Goal: Information Seeking & Learning: Learn about a topic

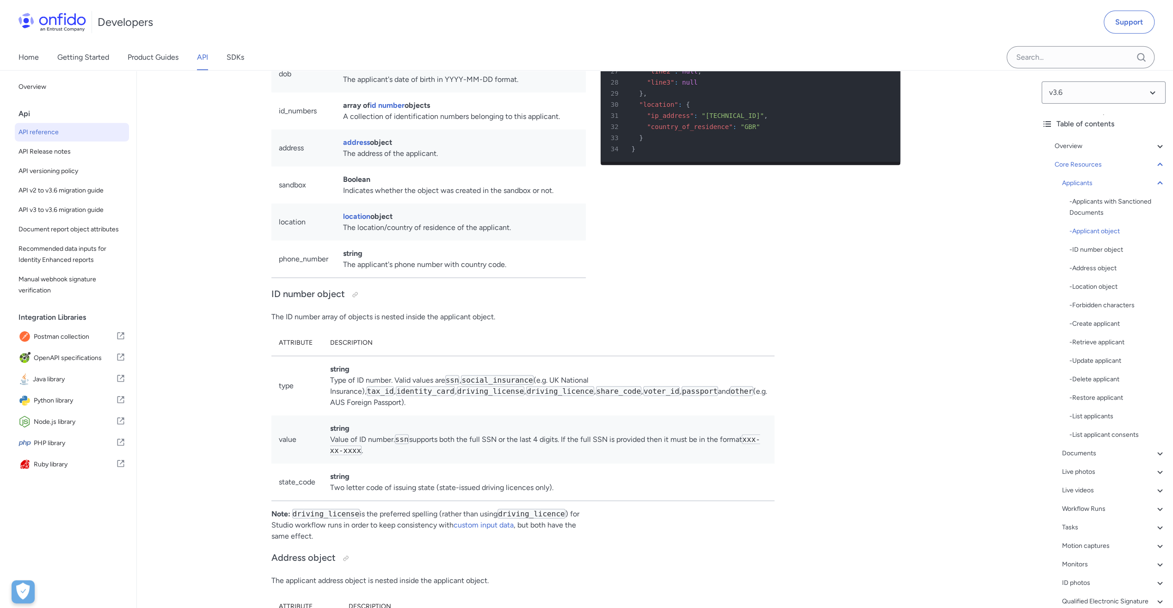
scroll to position [9571, 0]
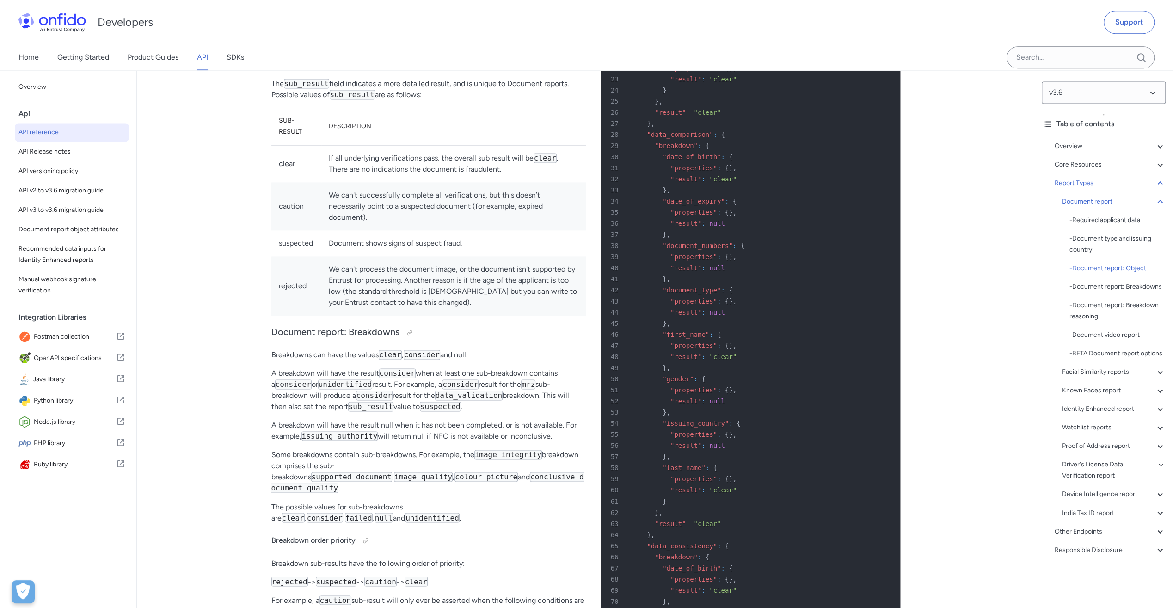
scroll to position [13, 0]
click at [1156, 470] on icon at bounding box center [1160, 464] width 9 height 11
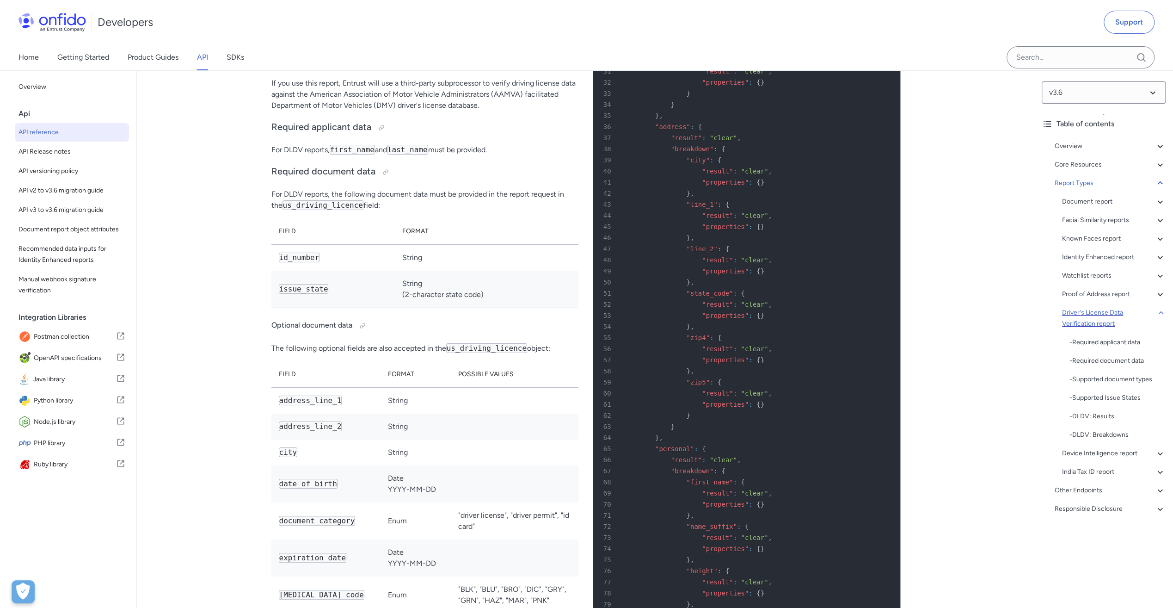
scroll to position [59888, 0]
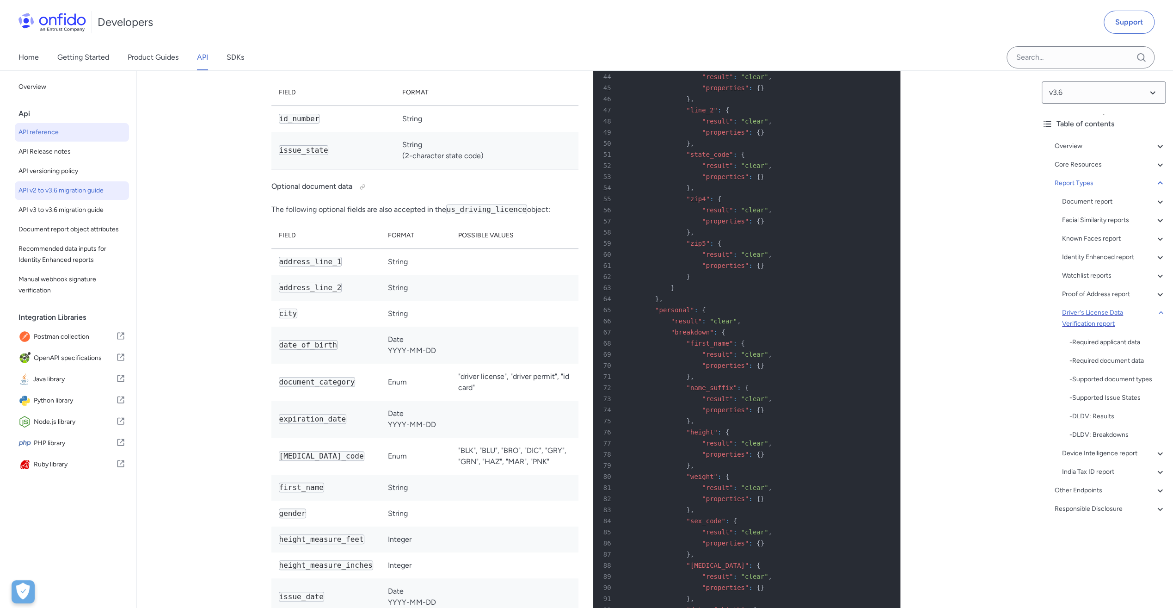
click at [91, 188] on span "API v2 to v3.6 migration guide" at bounding box center [71, 190] width 107 height 11
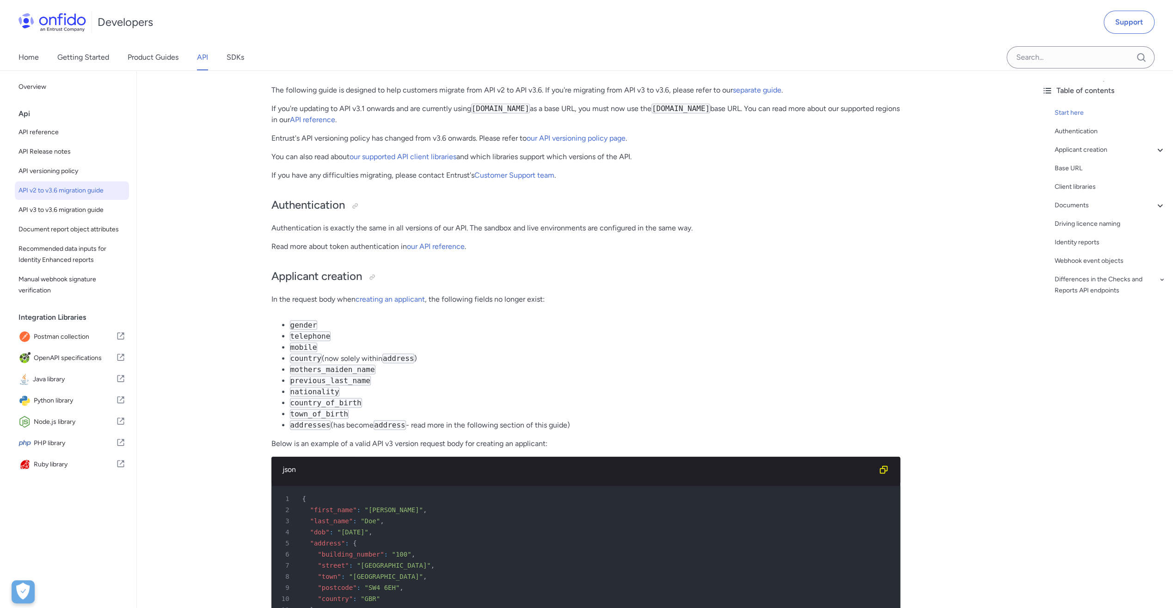
scroll to position [92, 0]
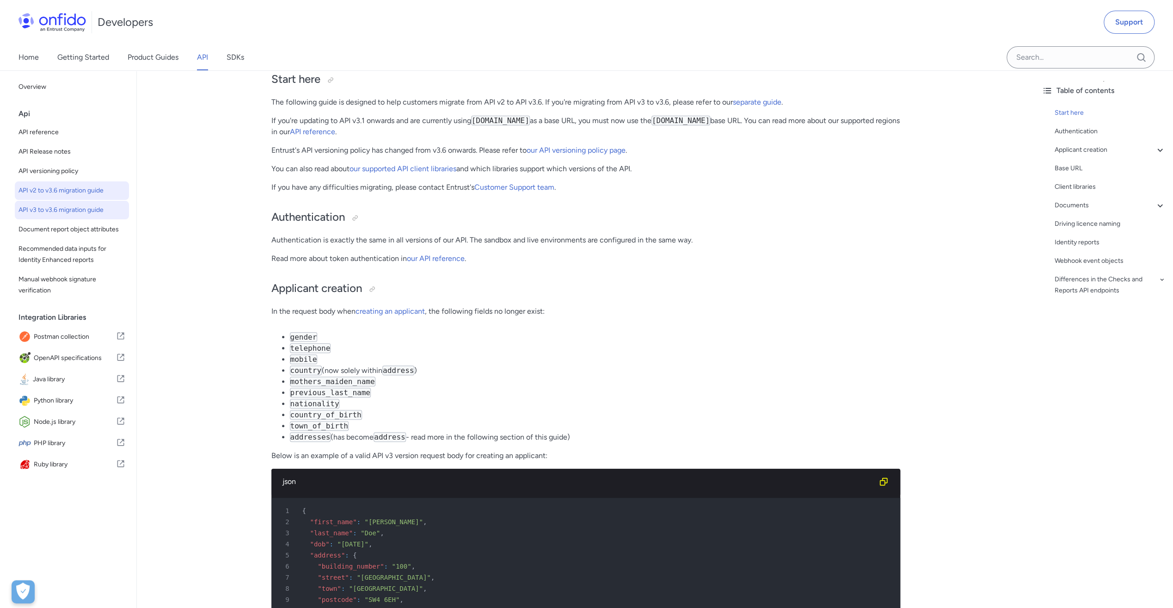
click at [76, 210] on span "API v3 to v3.6 migration guide" at bounding box center [71, 209] width 107 height 11
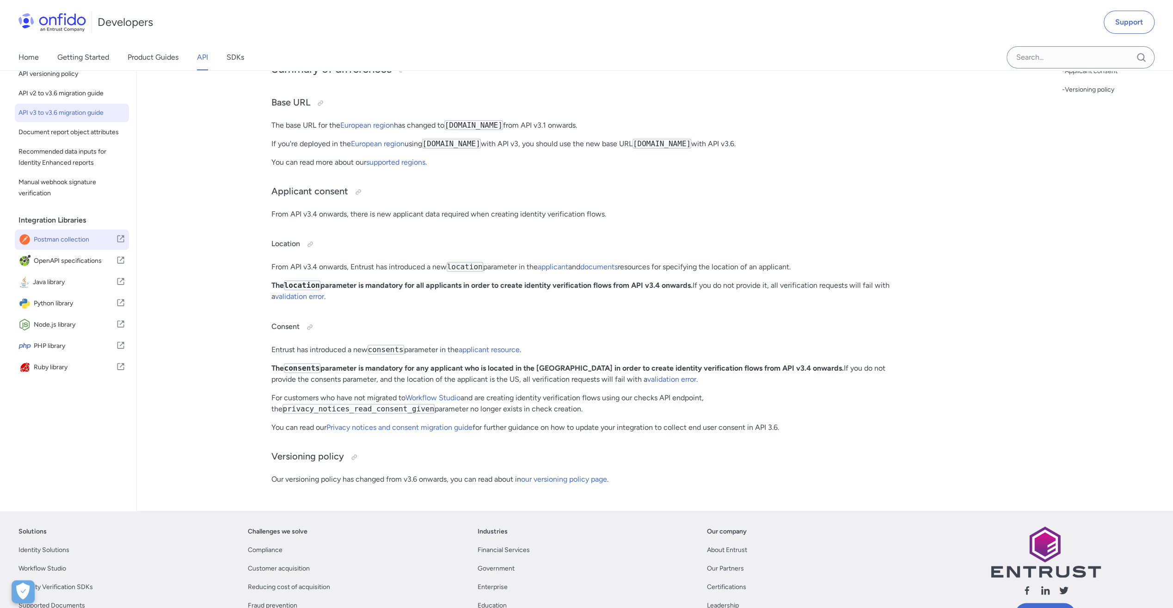
scroll to position [139, 0]
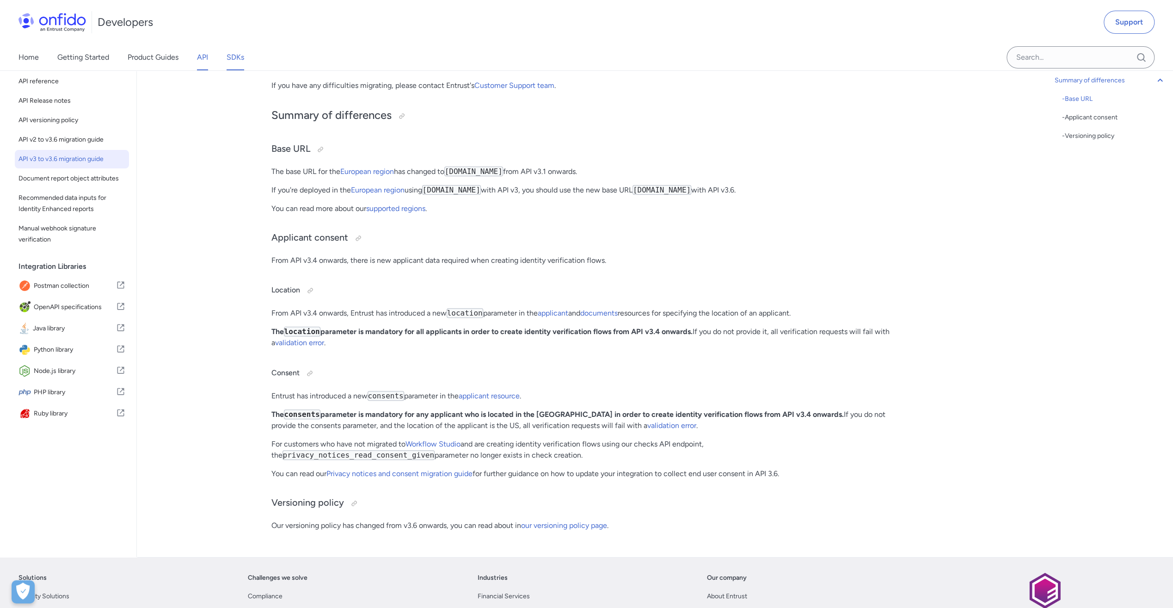
click at [235, 59] on link "SDKs" at bounding box center [236, 57] width 18 height 26
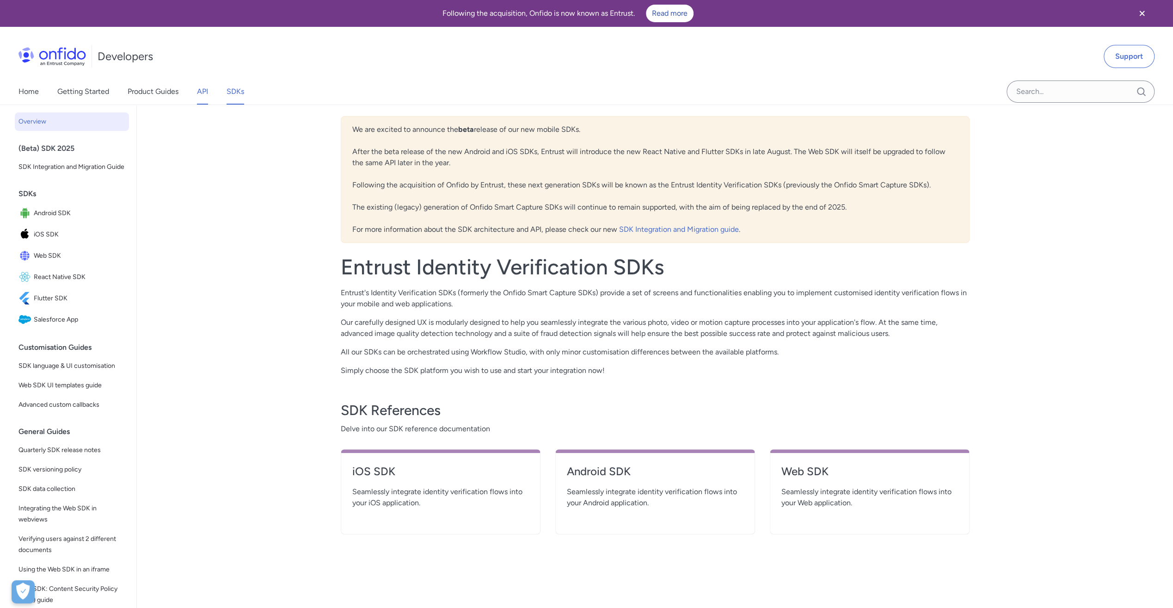
click at [203, 87] on link "API" at bounding box center [202, 92] width 11 height 26
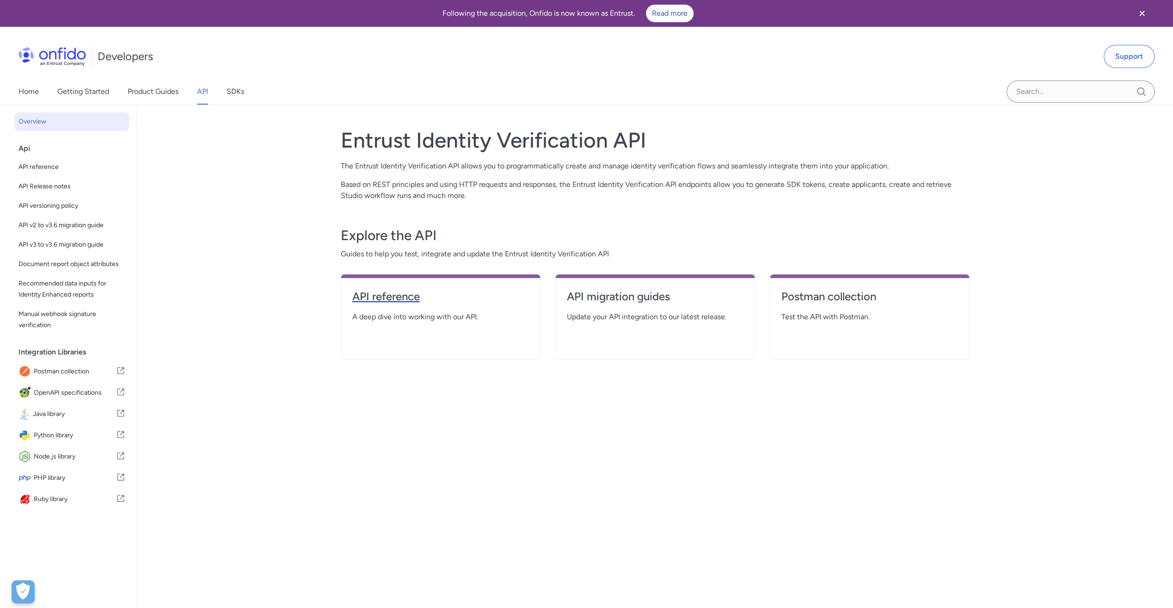
click at [404, 293] on h4 "API reference" at bounding box center [440, 296] width 177 height 15
select select "http"
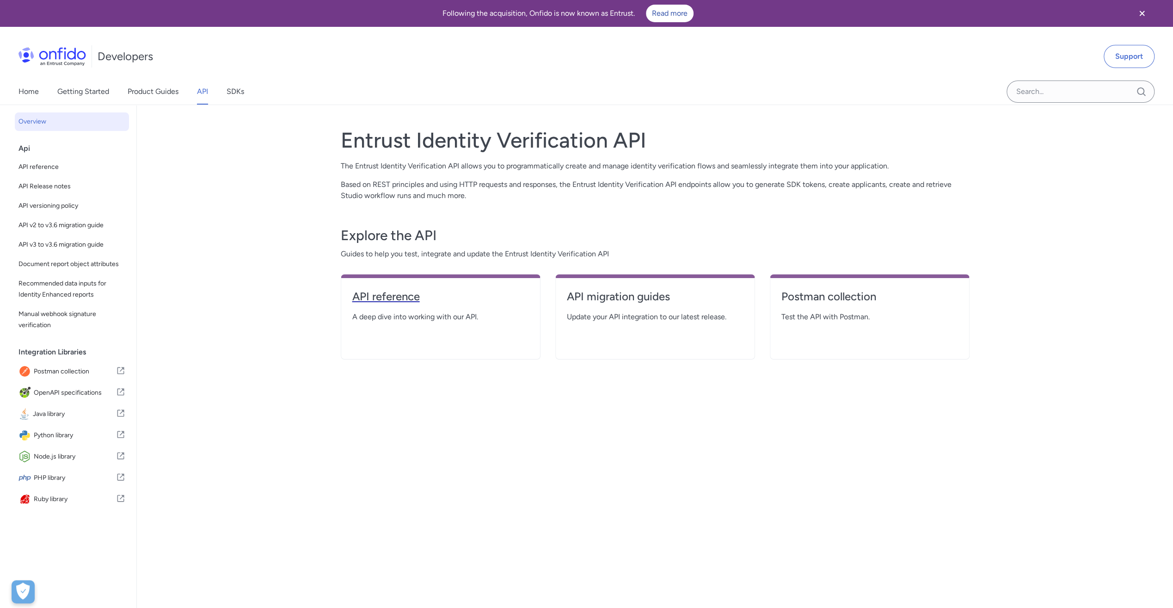
select select "http"
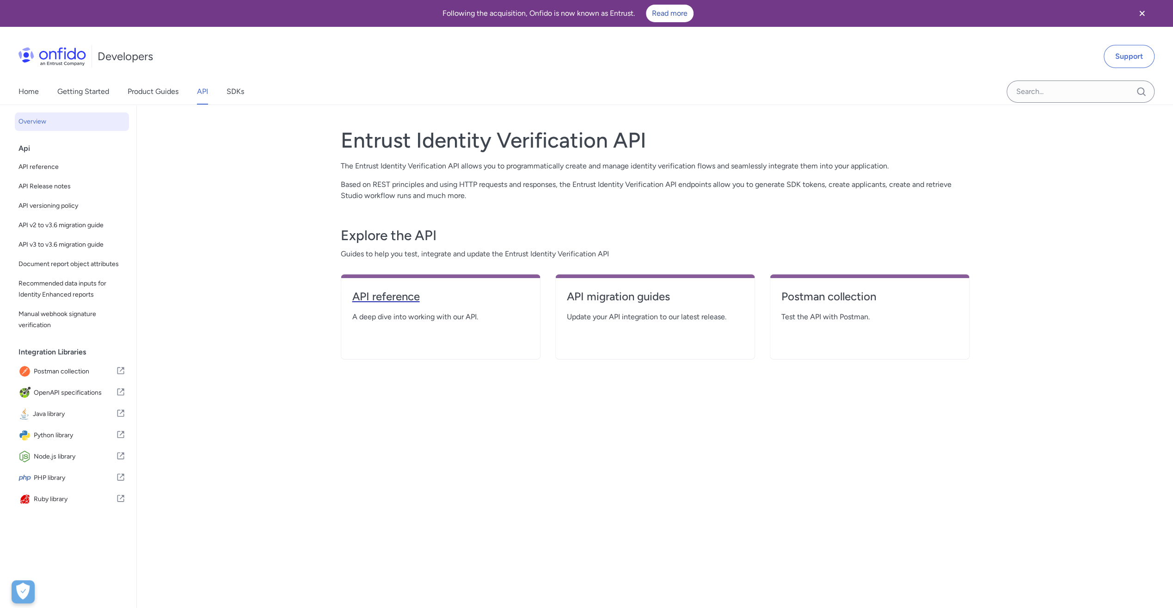
select select "http"
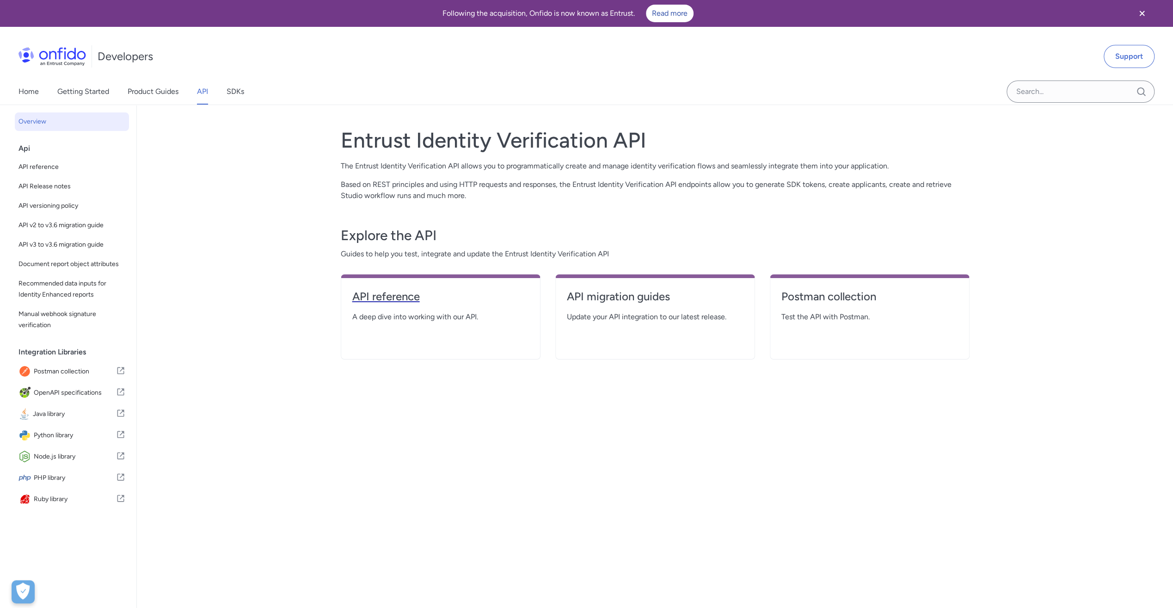
select select "http"
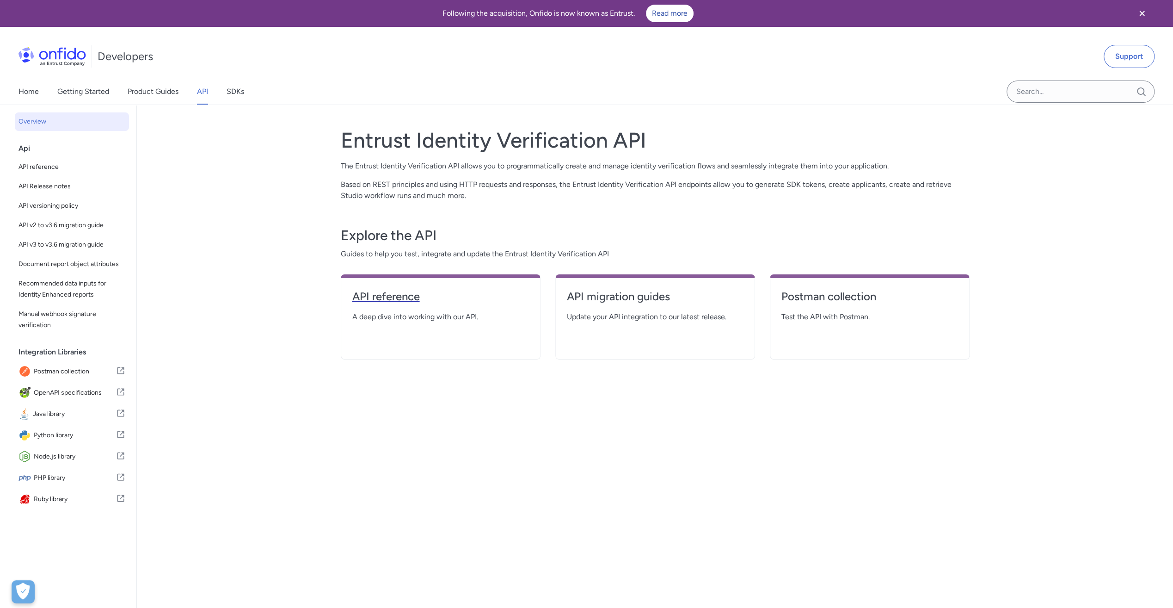
select select "http"
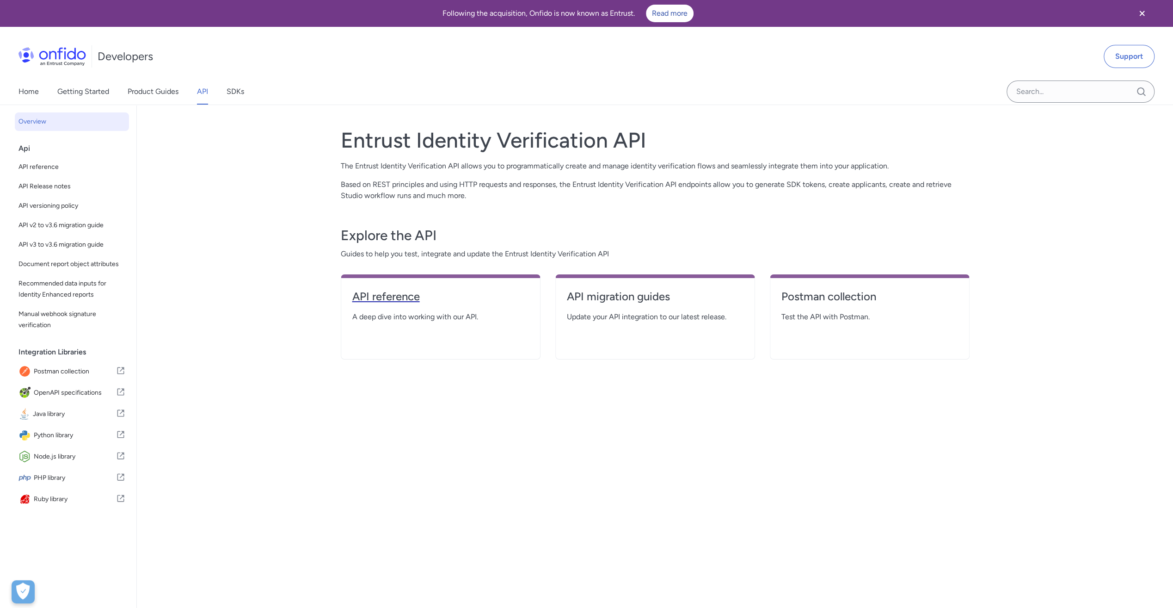
select select "http"
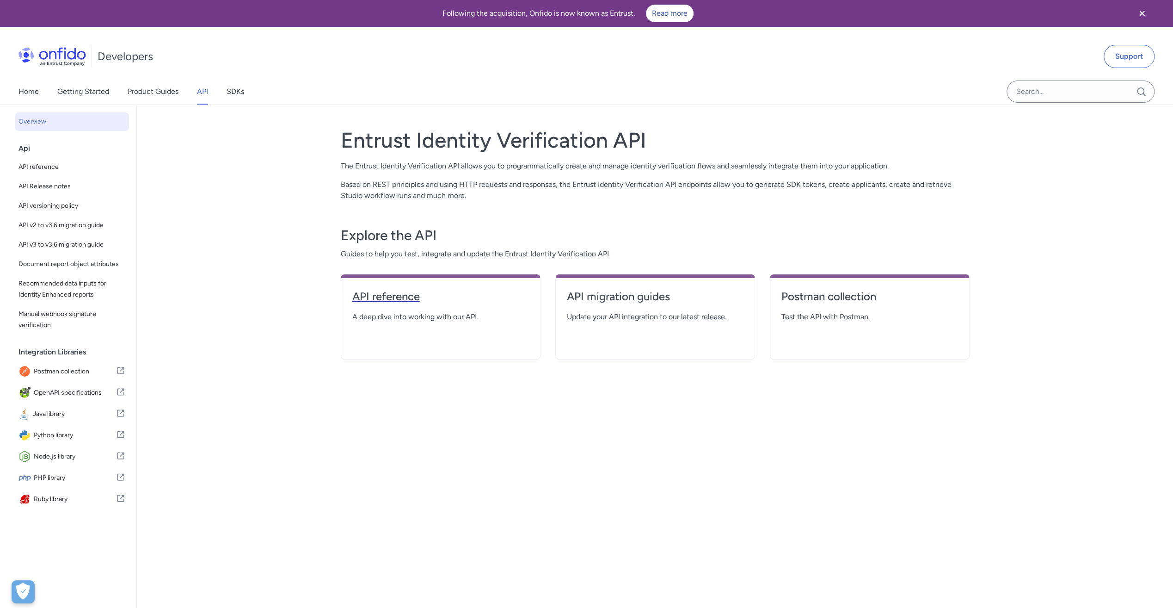
select select "http"
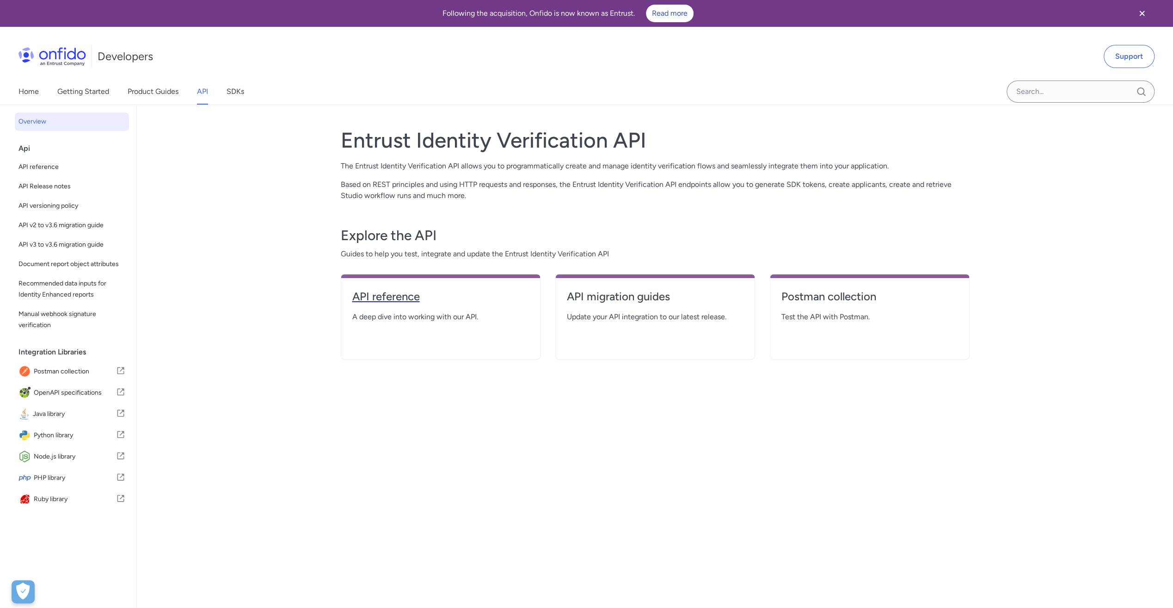
select select "http"
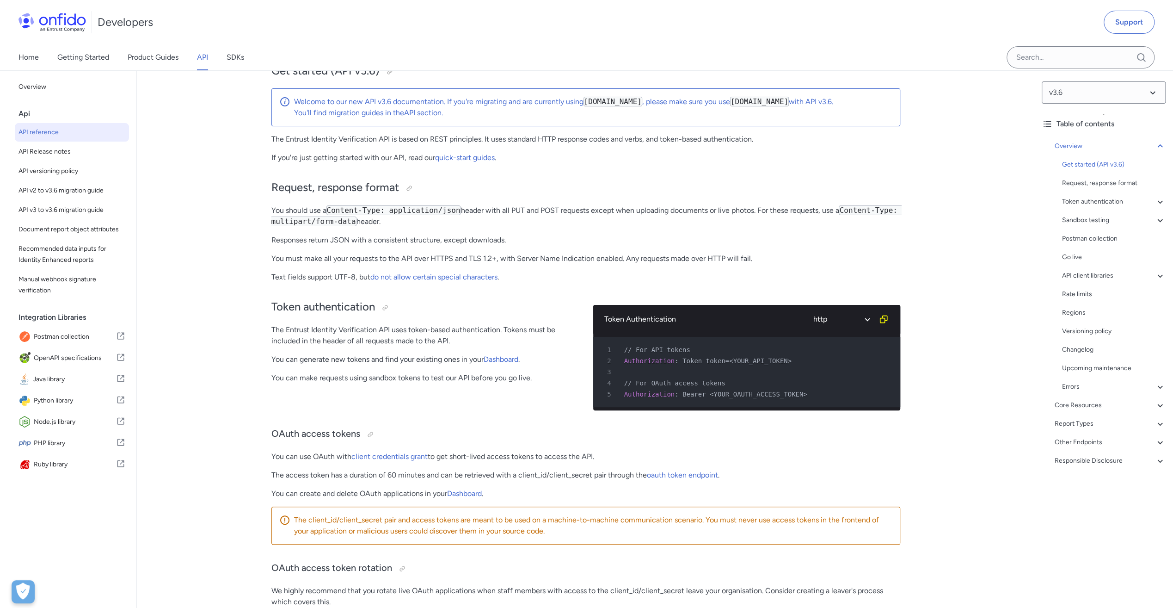
scroll to position [139, 0]
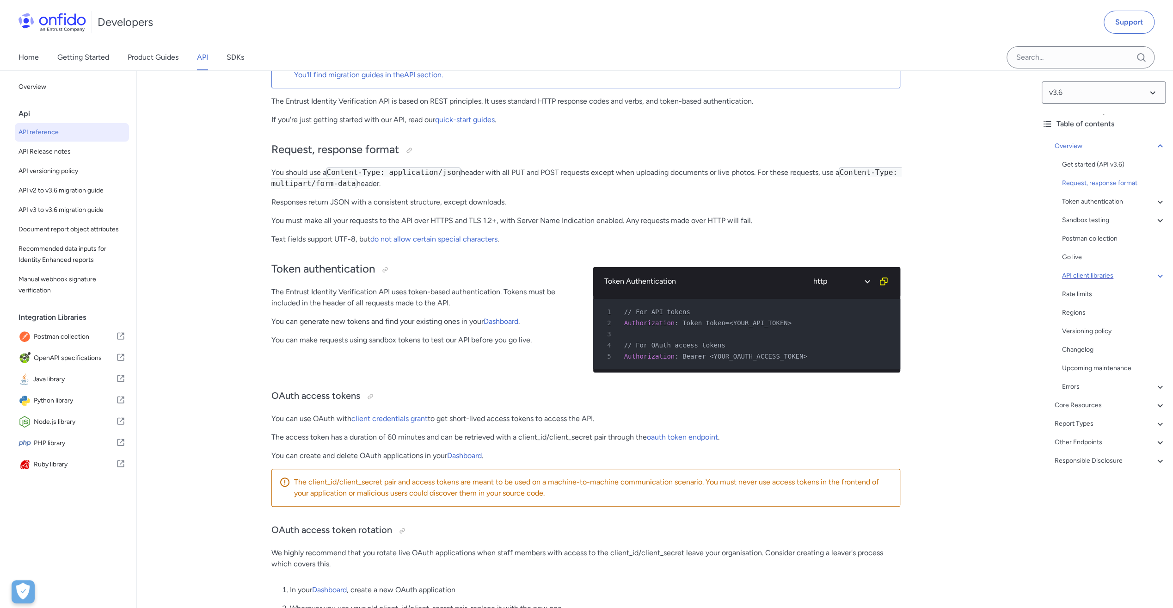
click at [1155, 274] on icon at bounding box center [1160, 275] width 11 height 11
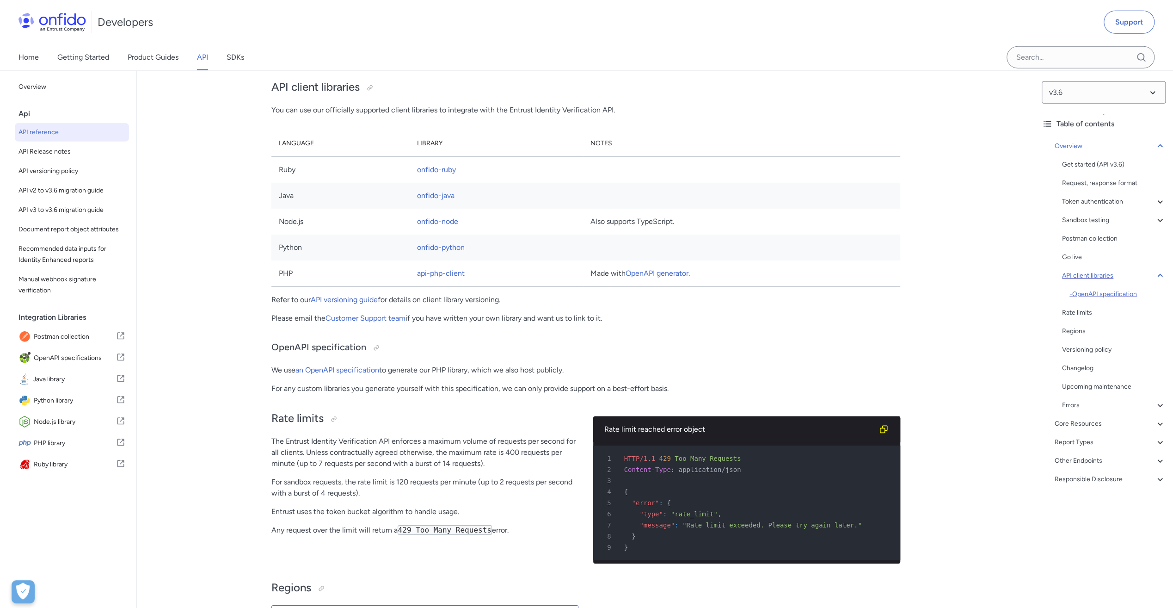
click at [1097, 292] on div "- OpenAPI specification" at bounding box center [1117, 294] width 96 height 11
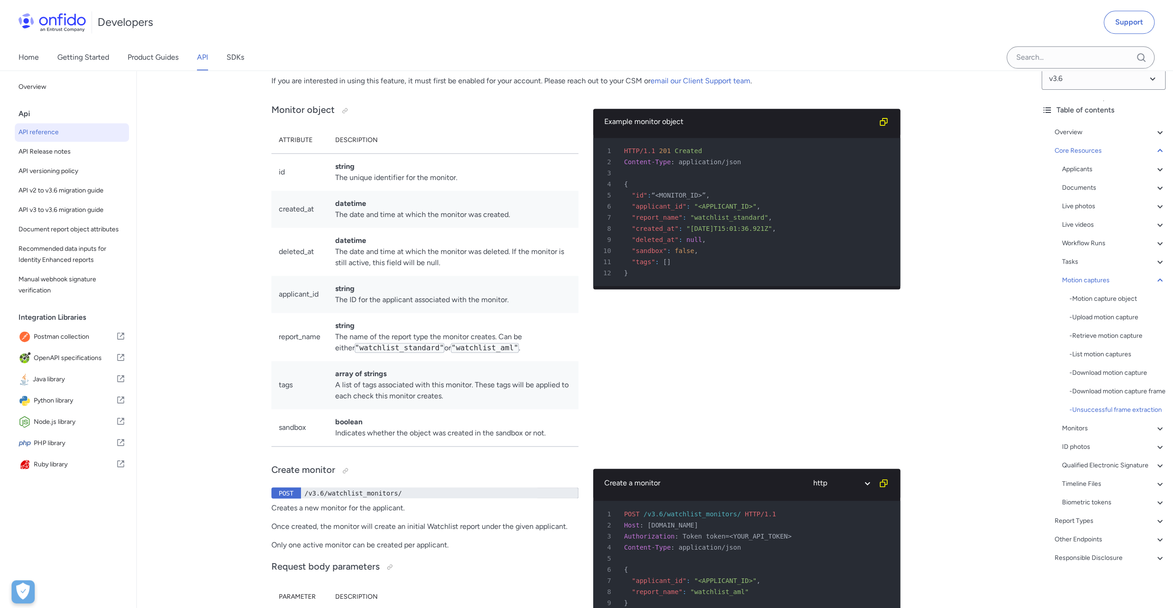
scroll to position [25905, 0]
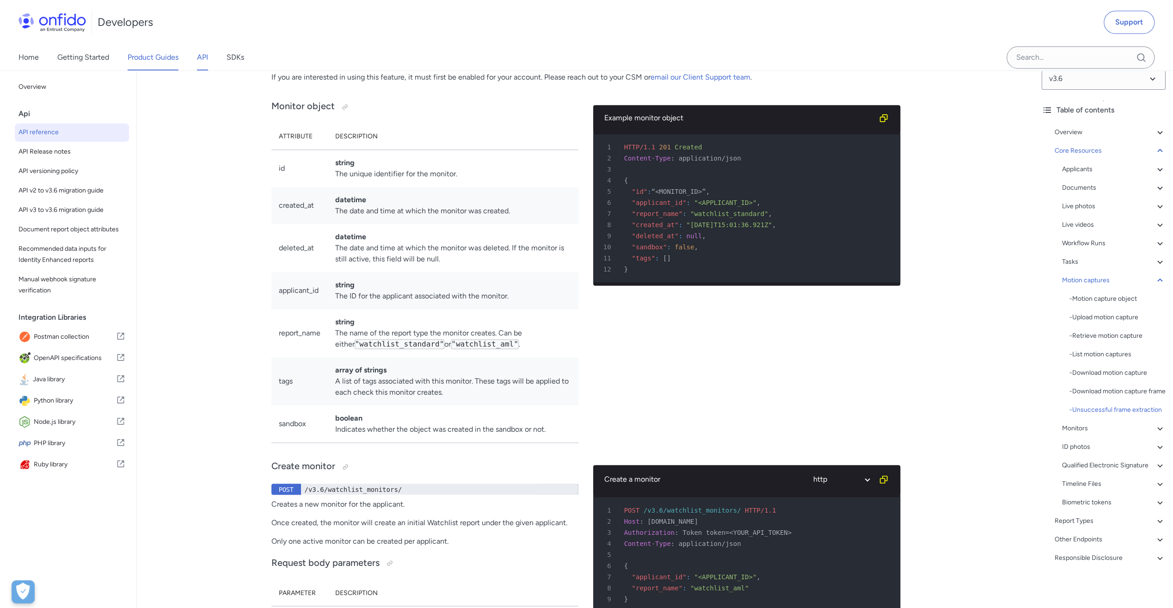
click at [135, 59] on link "Product Guides" at bounding box center [153, 57] width 51 height 26
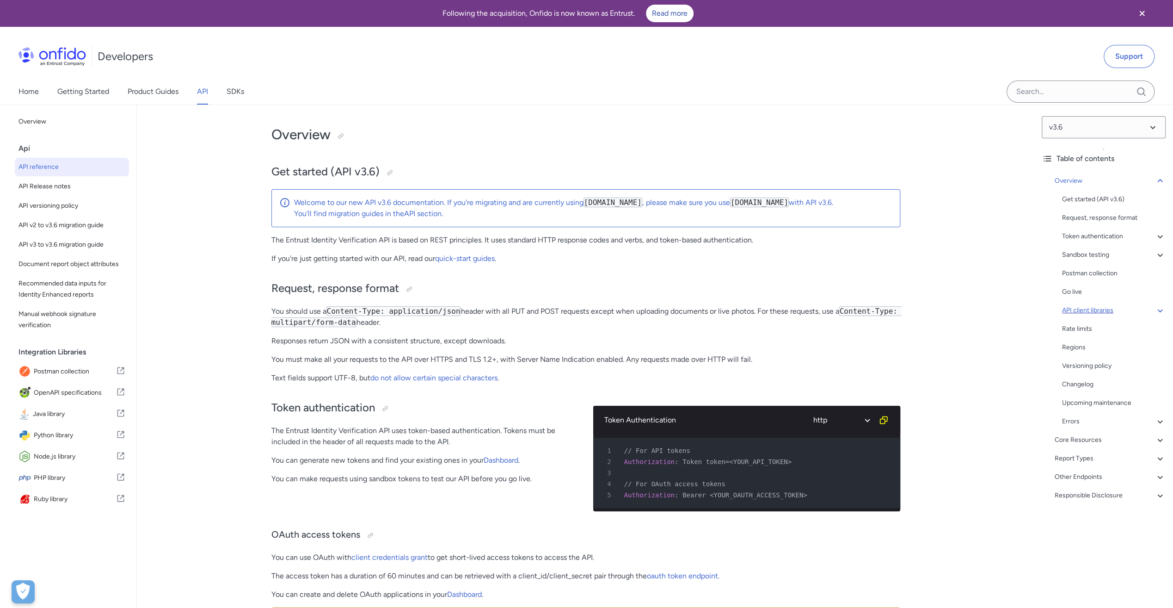
click at [1118, 308] on div "API client libraries" at bounding box center [1114, 310] width 104 height 11
